Goal: Use online tool/utility: Utilize a website feature to perform a specific function

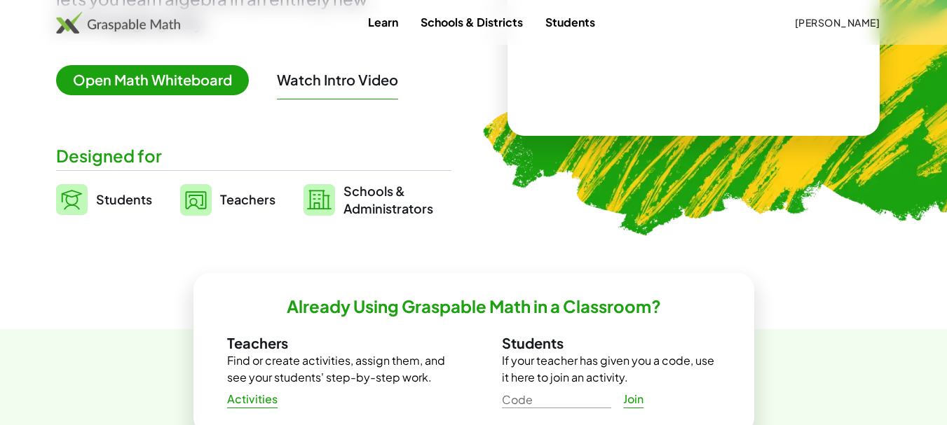
scroll to position [280, 0]
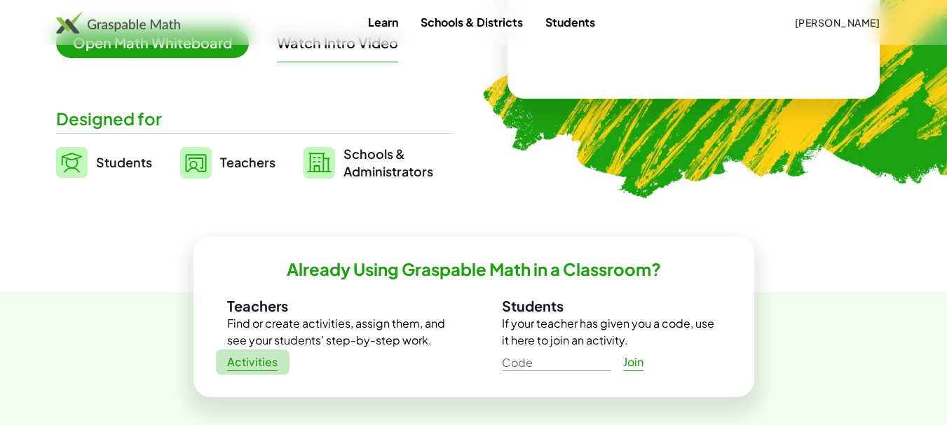
click at [247, 366] on span "Activities" at bounding box center [252, 362] width 51 height 15
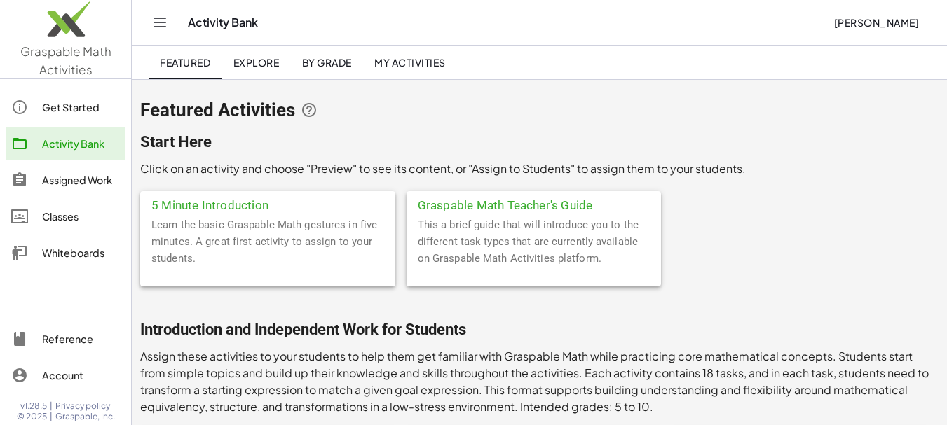
click at [261, 66] on span "Explore" at bounding box center [256, 62] width 46 height 13
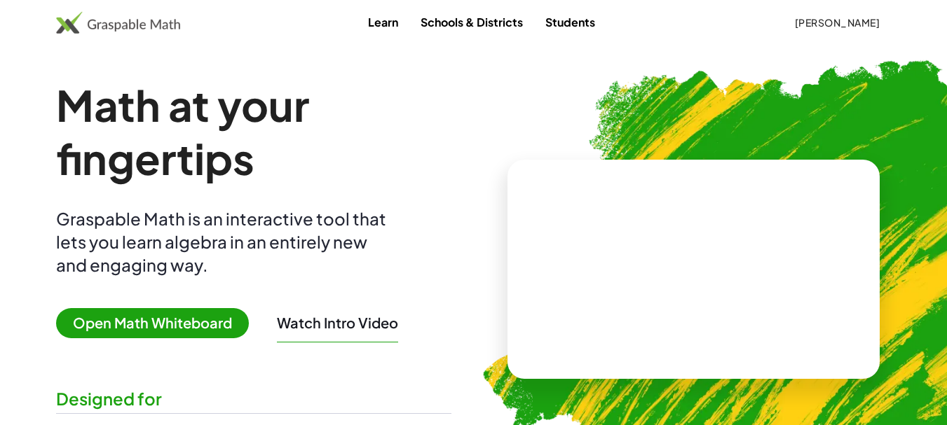
click at [187, 325] on span "Open Math Whiteboard" at bounding box center [152, 323] width 193 height 30
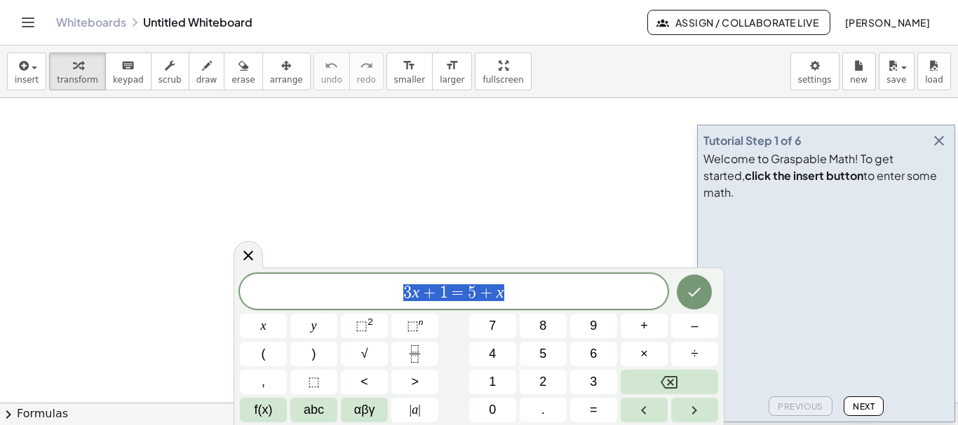
drag, startPoint x: 402, startPoint y: 293, endPoint x: 536, endPoint y: 304, distance: 133.7
click at [536, 304] on div "******** 3 x + 1 = 5 + x" at bounding box center [454, 291] width 428 height 35
click at [419, 325] on sup "n" at bounding box center [420, 322] width 5 height 11
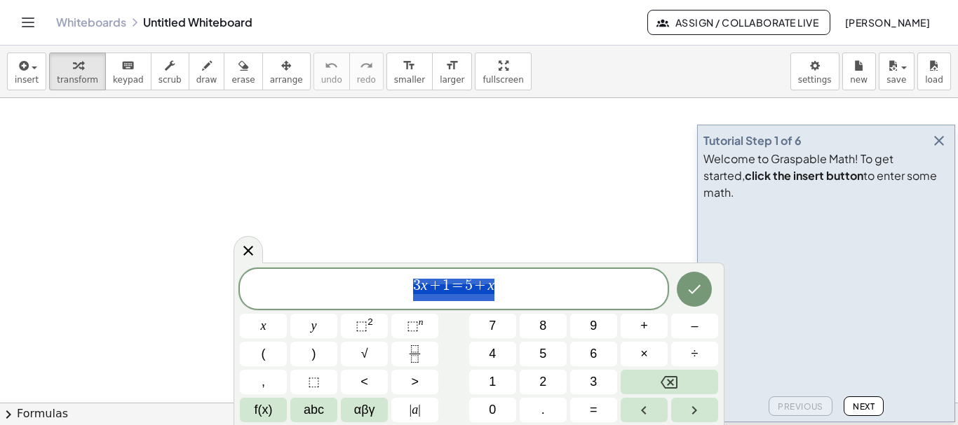
drag, startPoint x: 421, startPoint y: 287, endPoint x: 536, endPoint y: 289, distance: 115.0
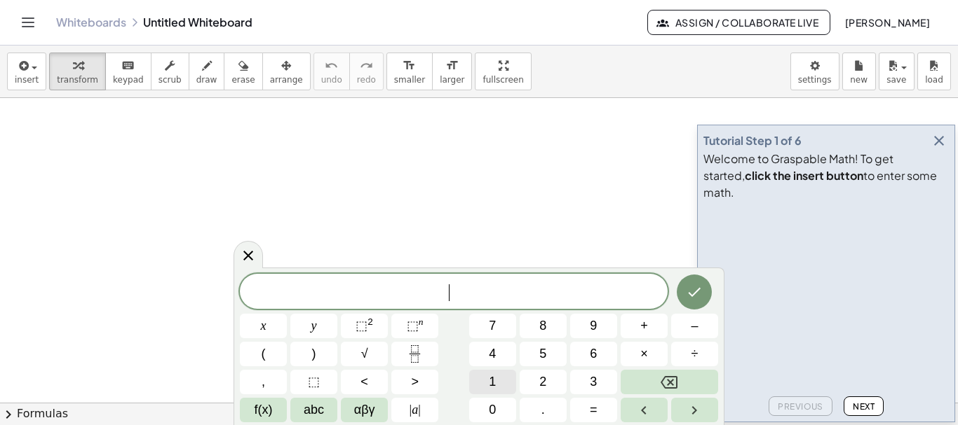
click at [497, 379] on button "1" at bounding box center [492, 382] width 47 height 25
click at [489, 408] on span "0" at bounding box center [492, 410] width 7 height 19
click at [415, 325] on span "⬚" at bounding box center [413, 326] width 12 height 14
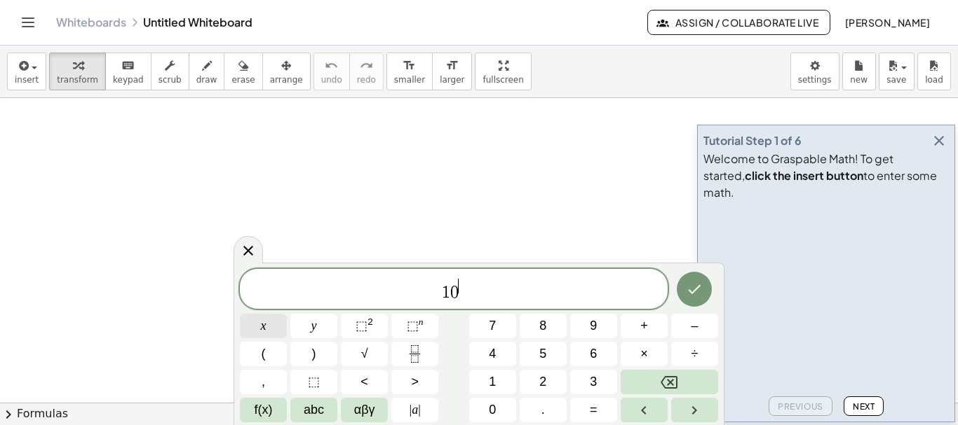
click at [264, 326] on span "x" at bounding box center [264, 326] width 6 height 19
click at [697, 411] on icon "Right arrow" at bounding box center [694, 410] width 17 height 17
click at [588, 410] on button "=" at bounding box center [593, 410] width 47 height 25
click at [262, 357] on span "(" at bounding box center [263, 354] width 4 height 19
click at [496, 382] on button "1" at bounding box center [492, 382] width 47 height 25
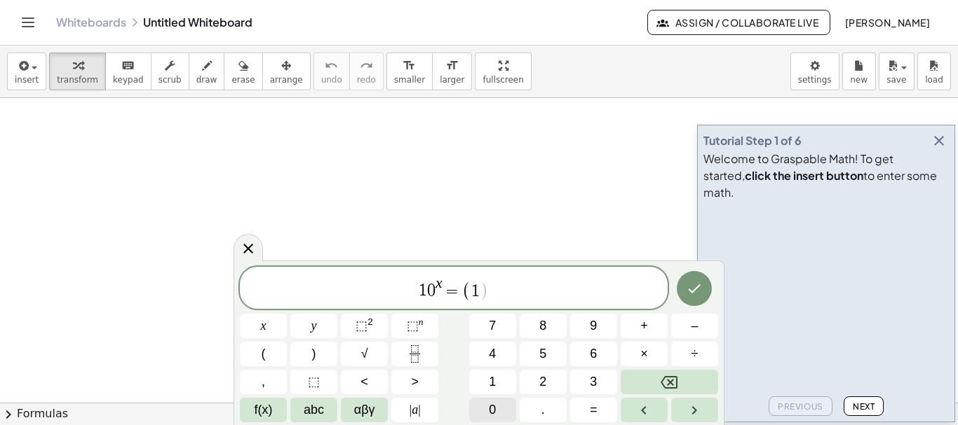
click at [491, 404] on span "0" at bounding box center [492, 410] width 7 height 19
click at [416, 329] on span "⬚" at bounding box center [413, 326] width 12 height 14
click at [594, 354] on span "6" at bounding box center [593, 354] width 7 height 19
click at [542, 378] on span "2" at bounding box center [542, 382] width 7 height 19
click at [494, 353] on span "4" at bounding box center [492, 354] width 7 height 19
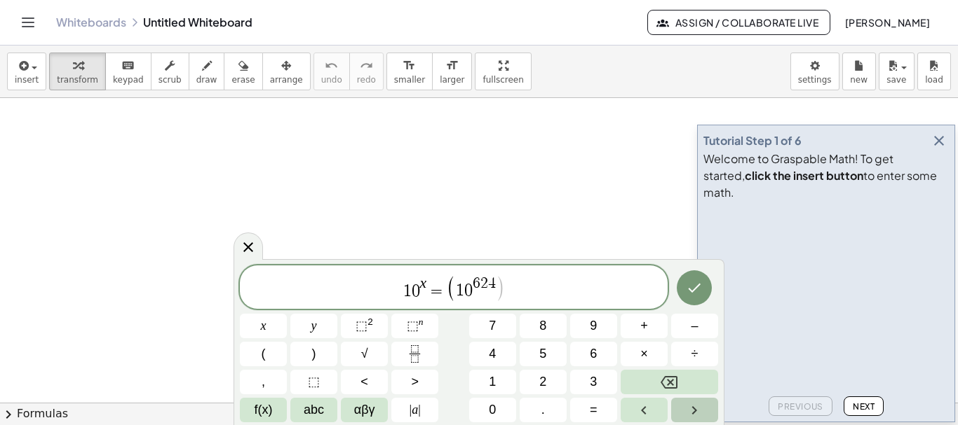
click at [689, 411] on icon "Right arrow" at bounding box center [694, 410] width 17 height 17
click at [644, 325] on span "+" at bounding box center [644, 326] width 8 height 19
click at [547, 381] on button "2" at bounding box center [542, 382] width 47 height 25
click at [543, 353] on span "5" at bounding box center [542, 354] width 7 height 19
click at [310, 353] on button ")" at bounding box center [313, 354] width 47 height 25
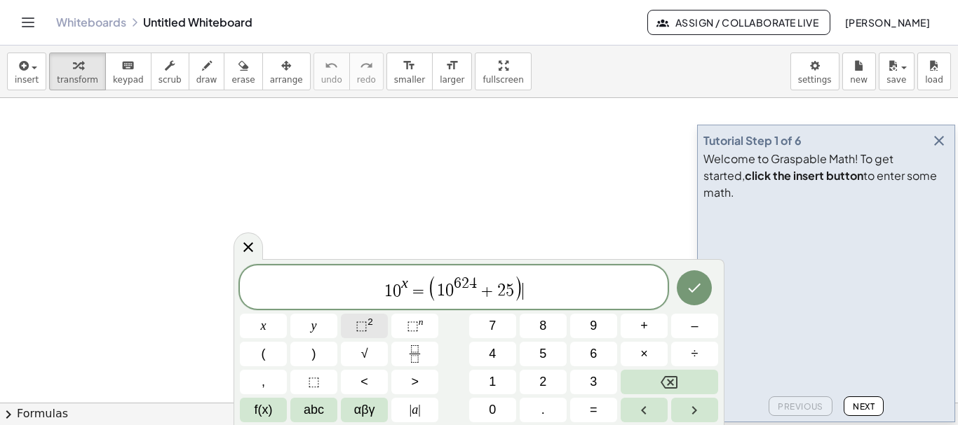
click at [365, 327] on span "⬚" at bounding box center [361, 326] width 12 height 14
click at [647, 326] on span "+" at bounding box center [644, 326] width 8 height 19
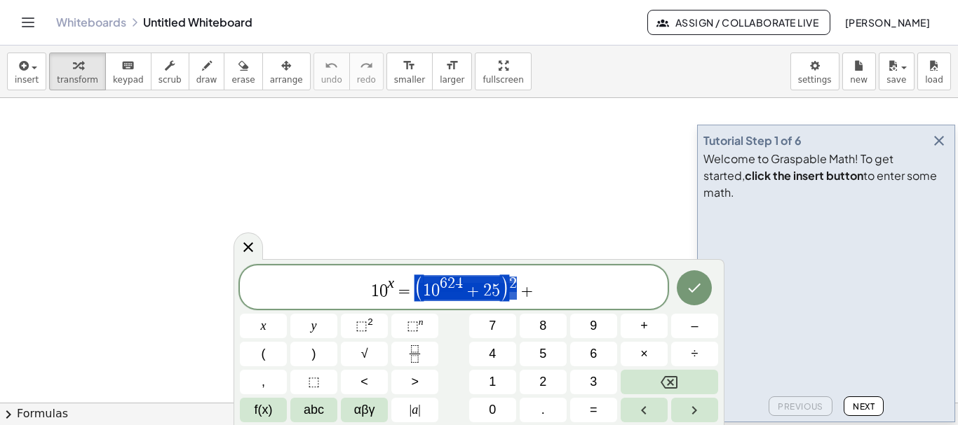
drag, startPoint x: 414, startPoint y: 292, endPoint x: 516, endPoint y: 285, distance: 102.6
click at [540, 290] on span "1 0 x = ( 1 0 6 2 4 + 2 5 ) 2 +" at bounding box center [454, 288] width 428 height 29
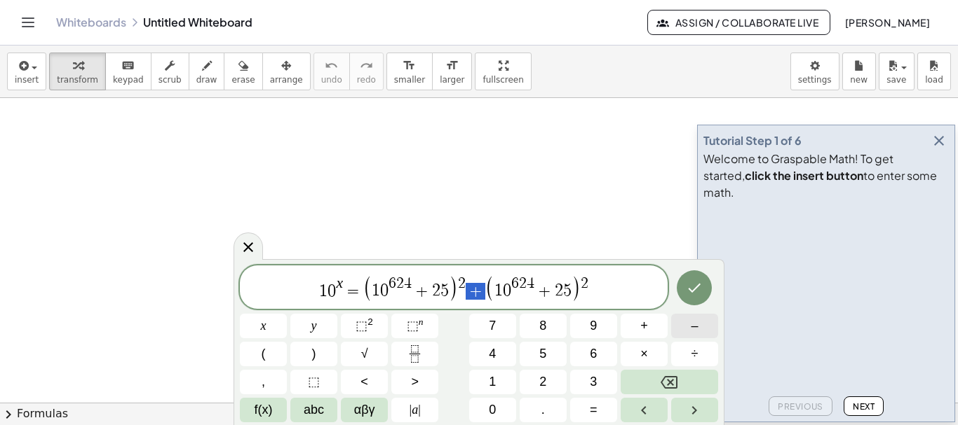
click at [704, 330] on button "–" at bounding box center [694, 326] width 47 height 25
click at [697, 325] on span "–" at bounding box center [693, 326] width 7 height 19
click at [694, 287] on icon "Done" at bounding box center [694, 288] width 17 height 17
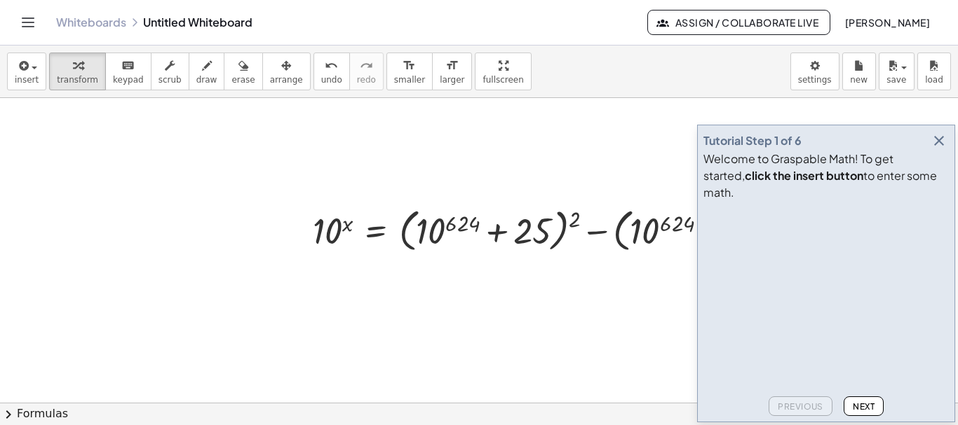
click at [938, 149] on icon "button" at bounding box center [938, 140] width 17 height 17
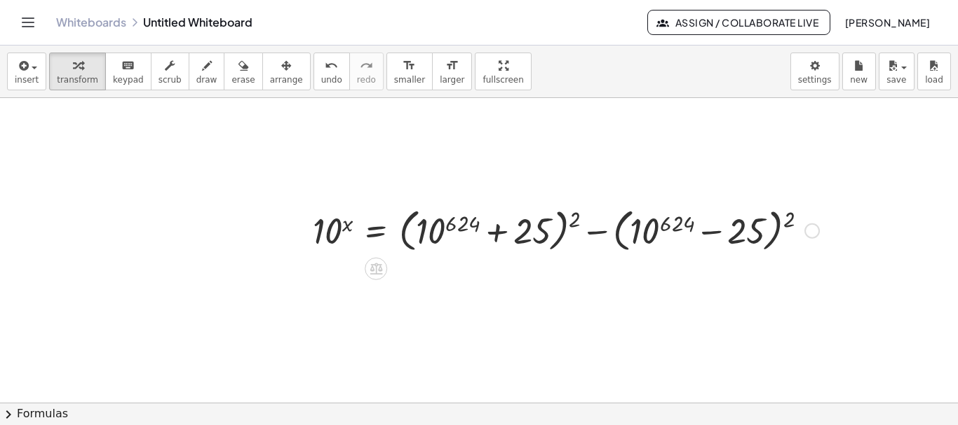
click at [814, 229] on div at bounding box center [811, 231] width 15 height 15
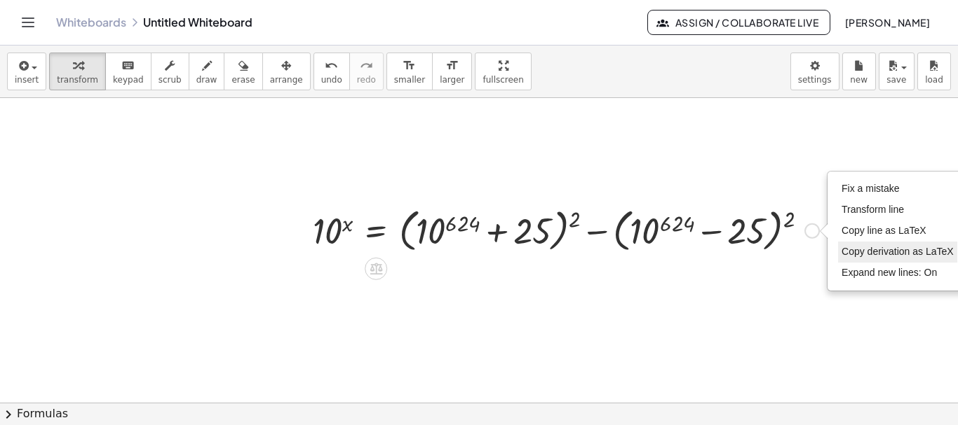
click at [877, 253] on span "Copy derivation as LaTeX" at bounding box center [897, 251] width 112 height 11
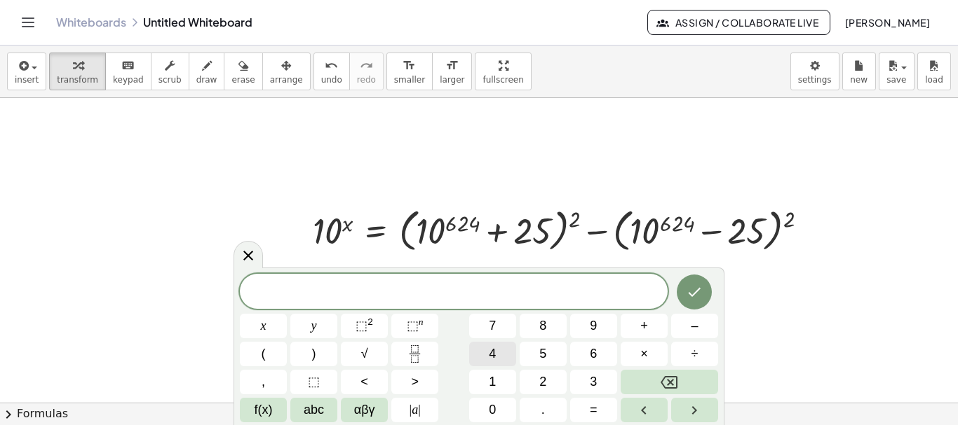
click at [492, 356] on span "4" at bounding box center [492, 354] width 7 height 19
click at [415, 327] on span "⬚" at bounding box center [413, 326] width 12 height 14
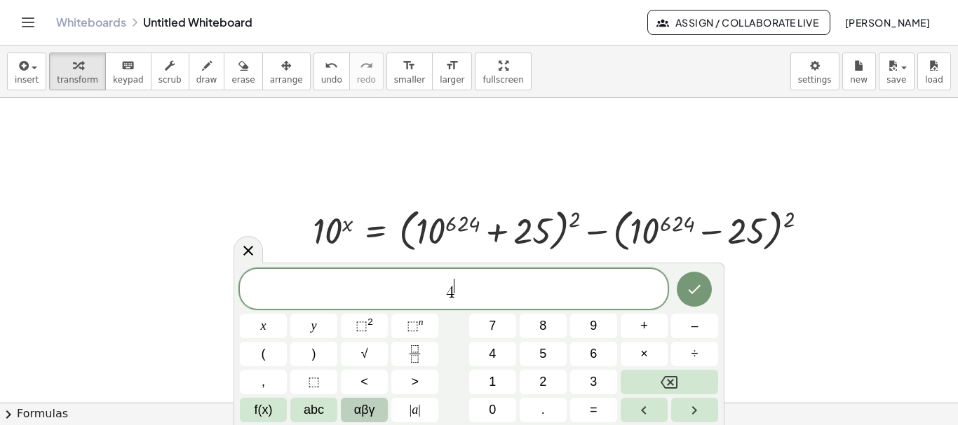
click at [365, 409] on span "αβγ" at bounding box center [364, 410] width 21 height 19
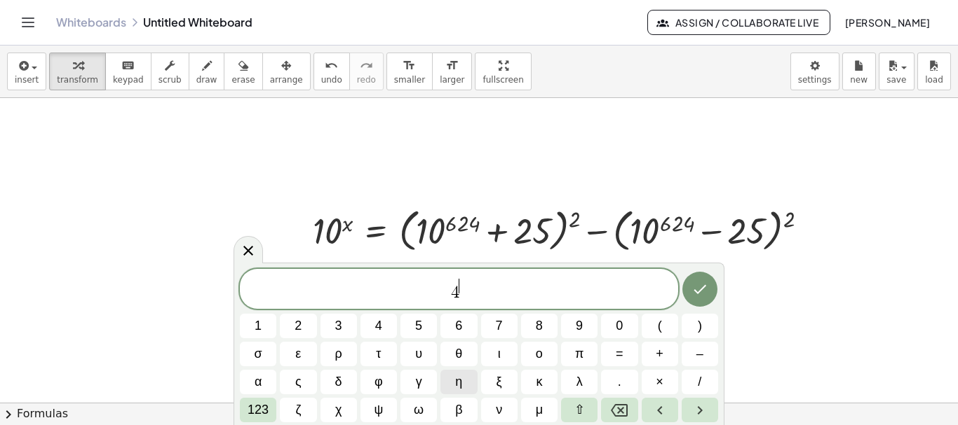
click at [460, 381] on span "η" at bounding box center [458, 382] width 7 height 19
click at [540, 412] on span "μ" at bounding box center [539, 410] width 7 height 19
click at [256, 407] on span "123" at bounding box center [257, 410] width 21 height 19
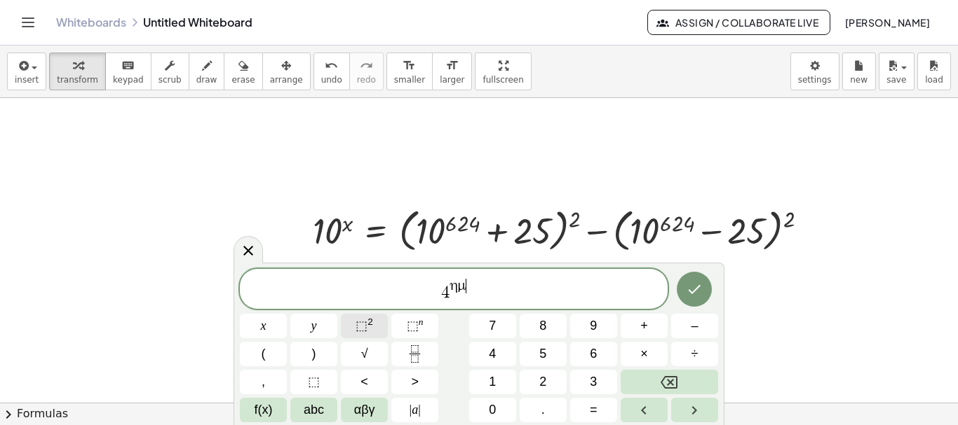
click at [365, 322] on span "⬚" at bounding box center [361, 326] width 12 height 14
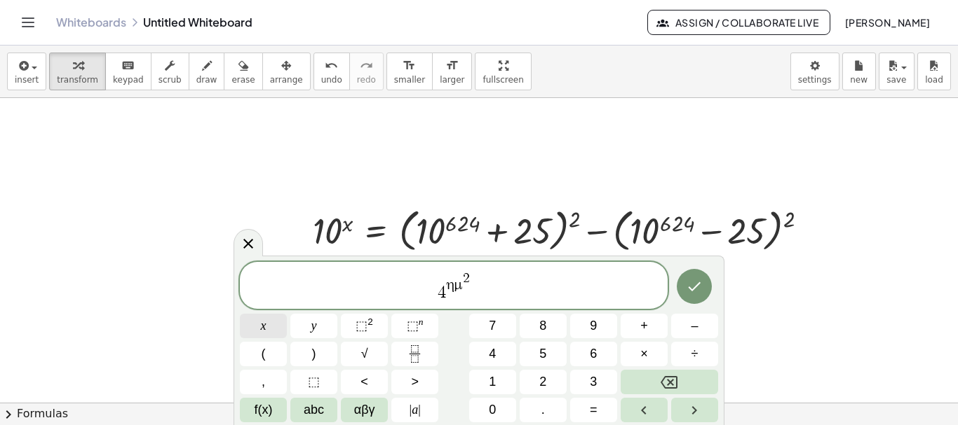
click at [263, 326] on span "x" at bounding box center [264, 326] width 6 height 19
click at [699, 412] on icon "Right arrow" at bounding box center [694, 410] width 17 height 17
click at [651, 327] on button "+" at bounding box center [643, 326] width 47 height 25
drag, startPoint x: 427, startPoint y: 287, endPoint x: 457, endPoint y: 285, distance: 30.3
click at [481, 290] on span "+" at bounding box center [473, 293] width 20 height 17
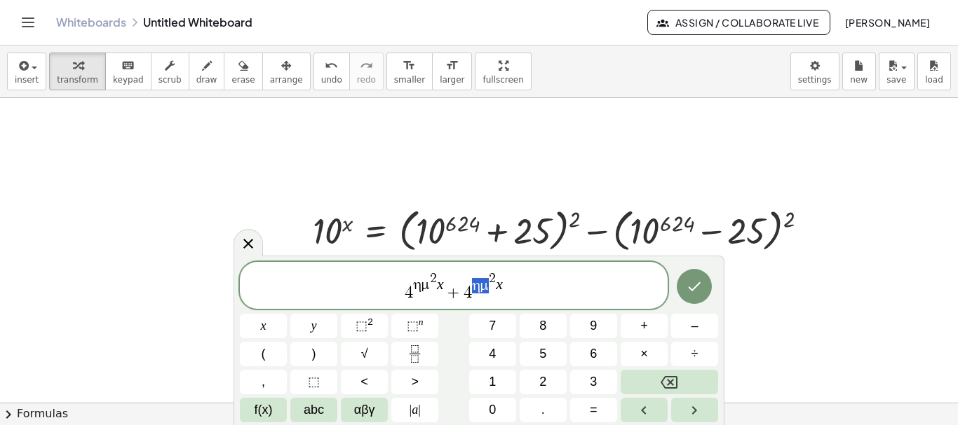
drag, startPoint x: 474, startPoint y: 286, endPoint x: 485, endPoint y: 289, distance: 11.6
click at [524, 298] on span "4 η μ 2 x + 4 σ υ ν ​ 2 x" at bounding box center [454, 287] width 428 height 32
click at [597, 412] on button "=" at bounding box center [593, 410] width 47 height 25
click at [490, 351] on span "4" at bounding box center [492, 354] width 7 height 19
click at [697, 290] on icon "Done" at bounding box center [694, 286] width 17 height 17
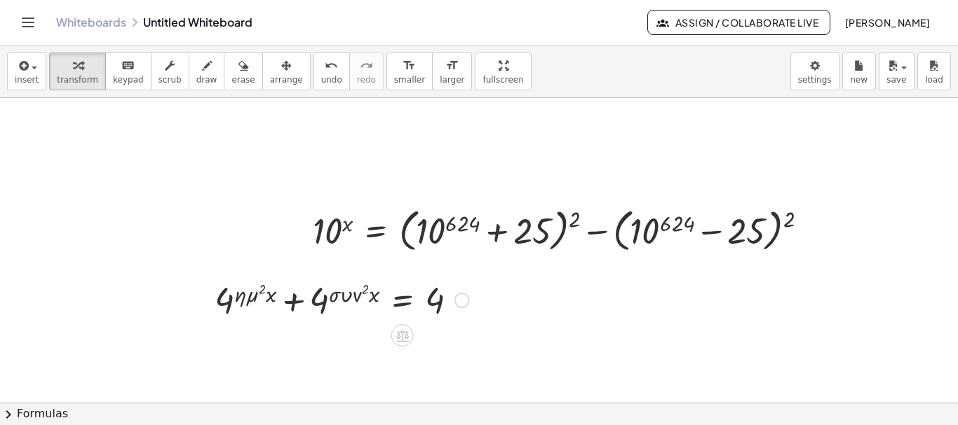
click at [461, 302] on div at bounding box center [461, 300] width 15 height 15
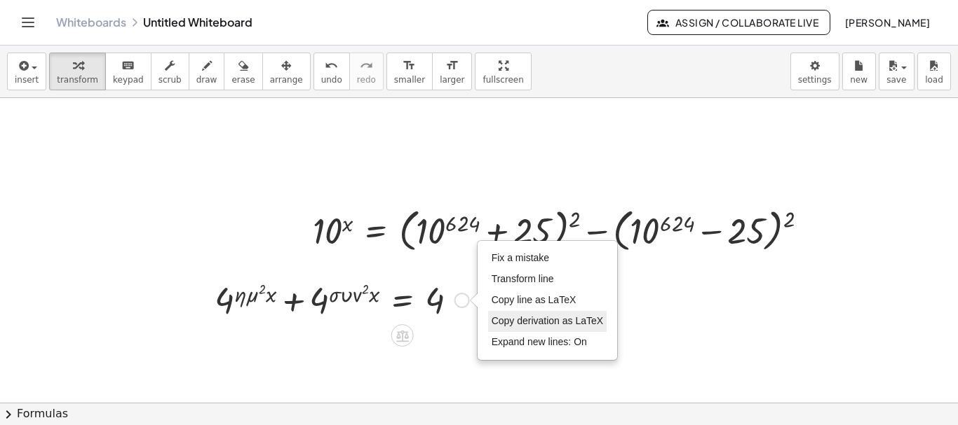
click at [545, 319] on span "Copy derivation as LaTeX" at bounding box center [547, 320] width 112 height 11
